Goal: Task Accomplishment & Management: Complete application form

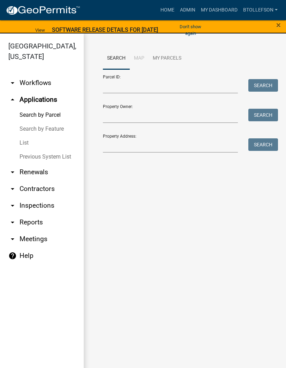
click at [222, 14] on link "My Dashboard" at bounding box center [219, 9] width 42 height 13
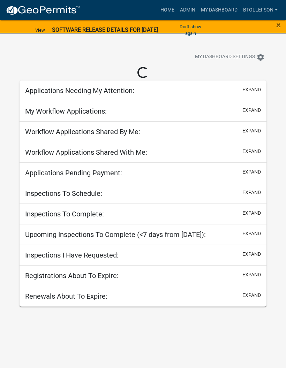
select select "3: 100"
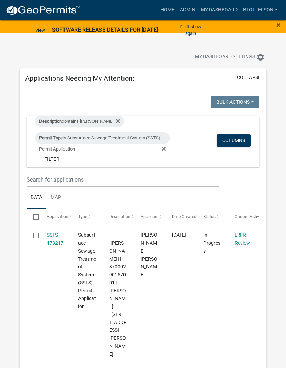
scroll to position [10, 0]
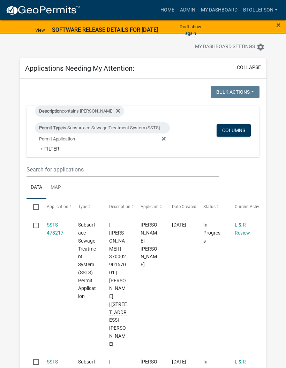
click at [87, 126] on div "Permit Type is Subsurface Sewage Treatment System (SSTS) Permit Application" at bounding box center [102, 127] width 135 height 11
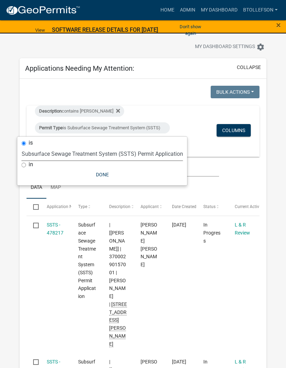
click at [46, 154] on select "Select an option Building Contractor / Excavators (Registration) Building Contr…" at bounding box center [102, 154] width 161 height 14
select select "79d4bf26-a84c-4898-8d16-9ebea2345fb4"
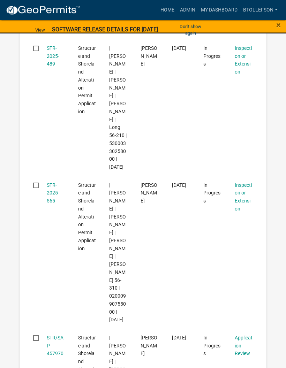
scroll to position [1085, 0]
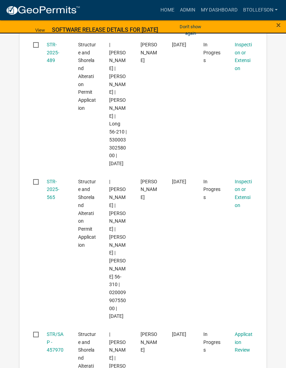
click at [44, 184] on datatable-body-cell "STR-2025-565" at bounding box center [55, 248] width 31 height 153
click at [47, 190] on link "STR-2025-565" at bounding box center [53, 190] width 13 height 22
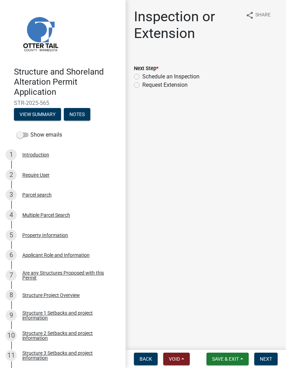
click at [142, 75] on label "Schedule an Inspection" at bounding box center [170, 76] width 57 height 8
click at [142, 75] on input "Schedule an Inspection" at bounding box center [144, 74] width 5 height 5
radio input "true"
click at [264, 356] on span "Next" at bounding box center [266, 359] width 12 height 6
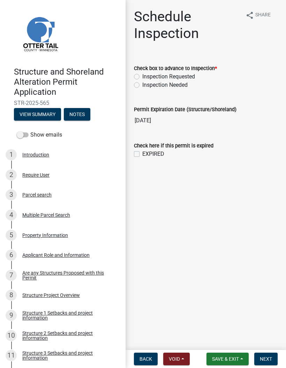
click at [142, 77] on label "Inspection Requested" at bounding box center [168, 76] width 53 height 8
click at [142, 77] on input "Inspection Requested" at bounding box center [144, 74] width 5 height 5
radio input "true"
click at [267, 357] on span "Next" at bounding box center [266, 359] width 12 height 6
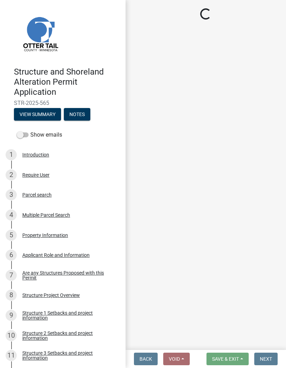
select select "710d5f49-2663-4e73-9718-d0c4e189f5ed"
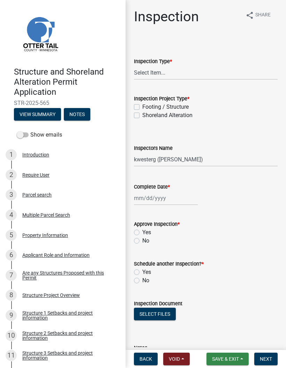
click at [232, 361] on span "Save & Exit" at bounding box center [225, 359] width 27 height 6
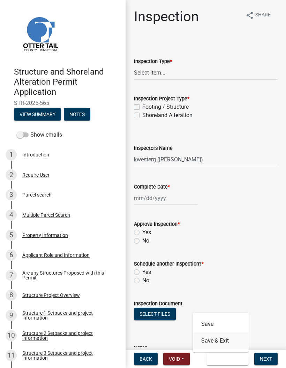
click at [219, 341] on button "Save & Exit" at bounding box center [221, 340] width 56 height 17
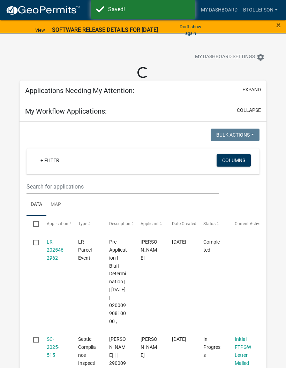
select select "3: 100"
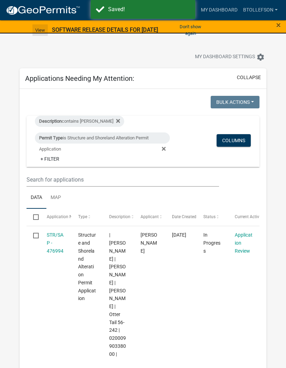
click at [48, 26] on link "View" at bounding box center [39, 29] width 15 height 11
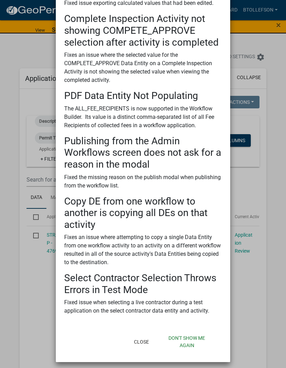
scroll to position [315, 0]
click at [186, 335] on button "Don't show me again" at bounding box center [186, 342] width 59 height 20
